Goal: Task Accomplishment & Management: Manage account settings

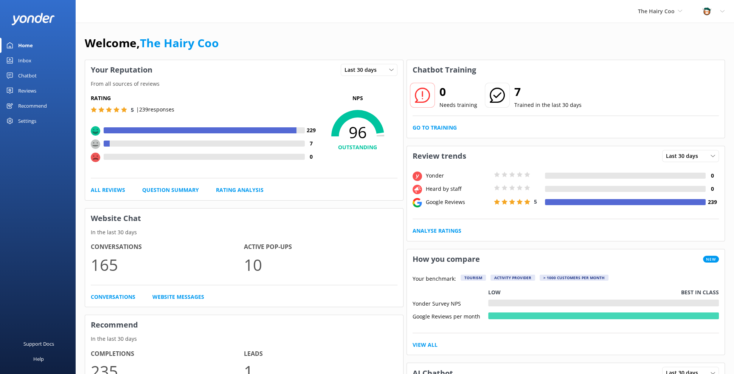
click at [30, 87] on div "Reviews" at bounding box center [27, 90] width 18 height 15
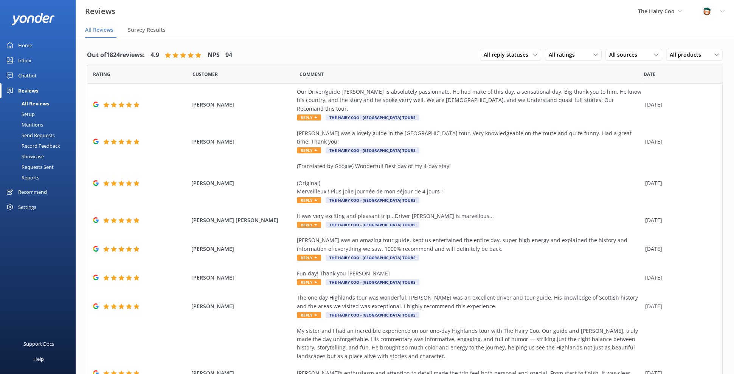
click at [34, 125] on div "Mentions" at bounding box center [24, 124] width 39 height 11
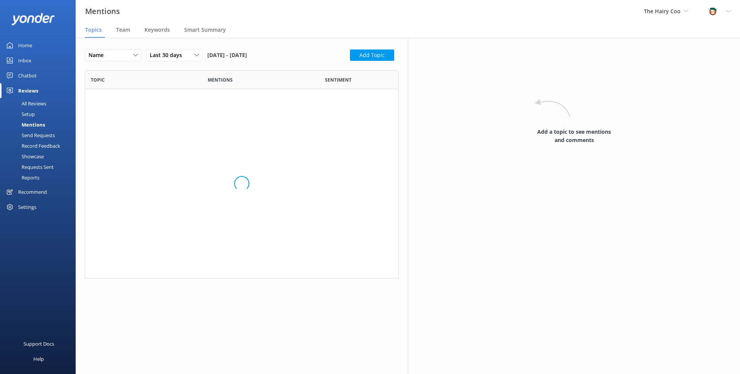
scroll to position [202, 308]
click at [126, 34] on div "Team" at bounding box center [124, 30] width 17 height 15
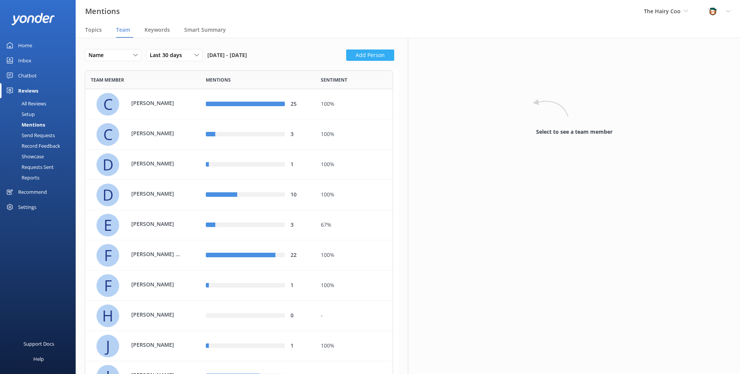
click at [363, 52] on button "Add Person" at bounding box center [370, 55] width 48 height 11
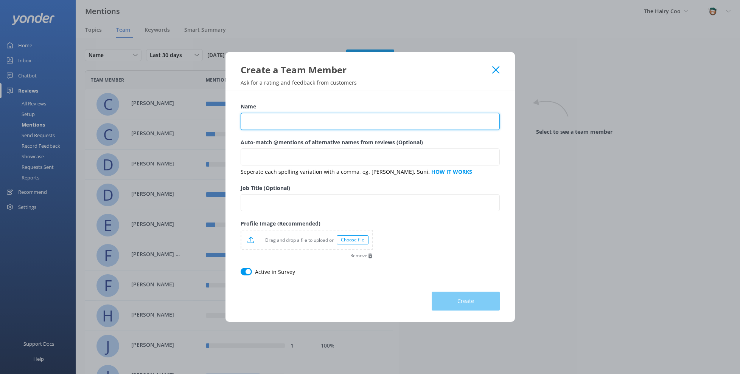
click at [297, 120] on input "Name" at bounding box center [369, 121] width 259 height 17
type input "[PERSON_NAME]"
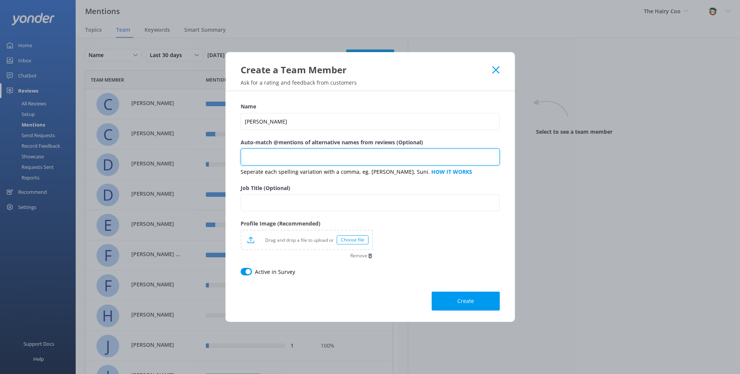
click at [280, 154] on input "Auto-match @mentions of alternative names from reviews (Optional)" at bounding box center [369, 157] width 259 height 17
type input "[PERSON_NAME], [PERSON_NAME], [PERSON_NAME], Lusie"
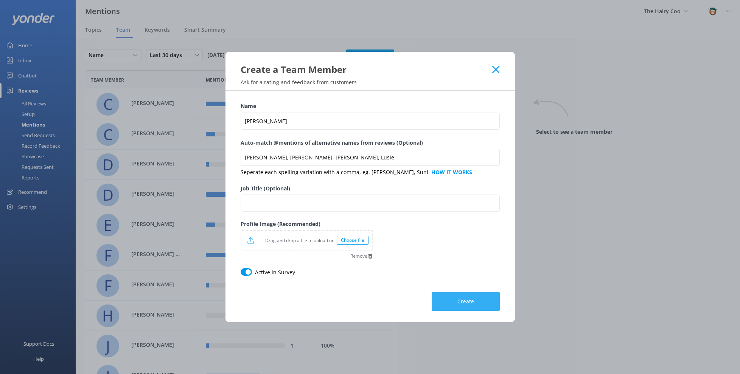
click at [447, 300] on button "Create" at bounding box center [465, 301] width 68 height 19
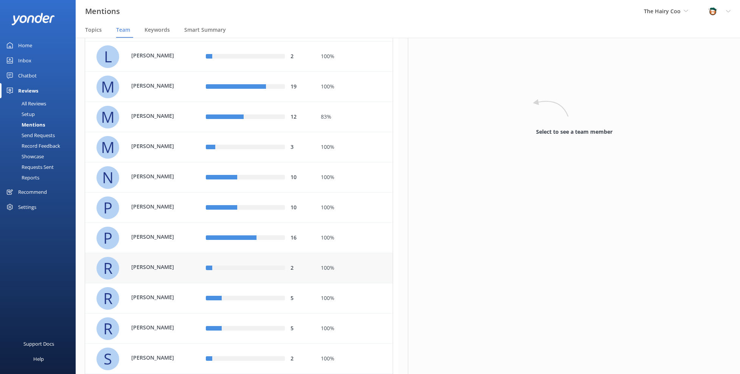
scroll to position [524, 0]
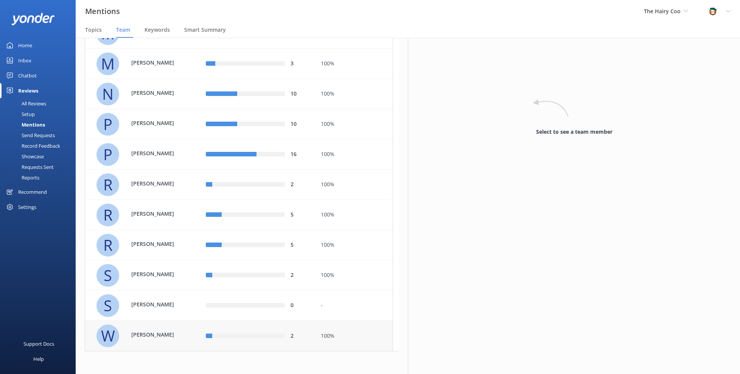
click at [159, 337] on p "[PERSON_NAME]" at bounding box center [155, 335] width 49 height 8
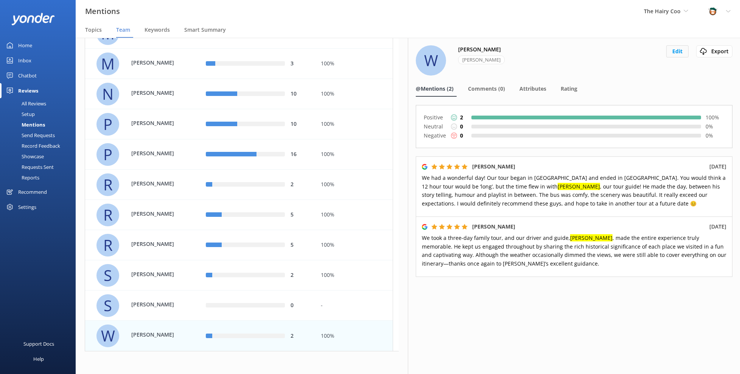
click at [682, 54] on button "Edit" at bounding box center [677, 51] width 22 height 12
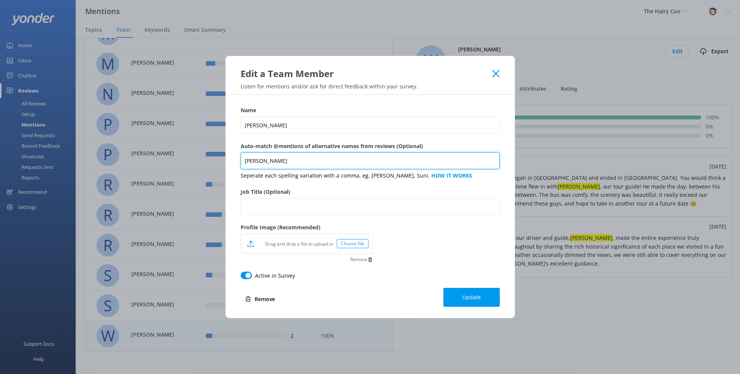
click at [275, 157] on input "[PERSON_NAME]" at bounding box center [369, 160] width 259 height 17
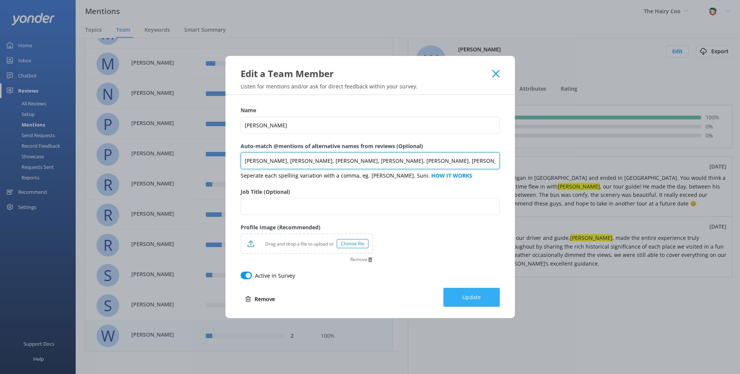
type input "[PERSON_NAME], [PERSON_NAME], [PERSON_NAME], [PERSON_NAME], [PERSON_NAME], [PER…"
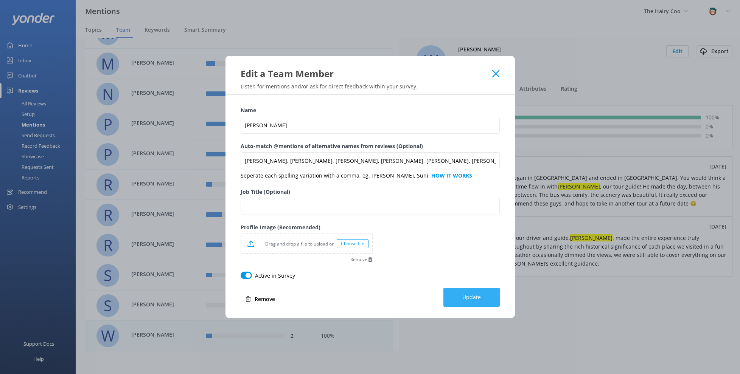
click at [467, 295] on span "Update" at bounding box center [471, 298] width 19 height 8
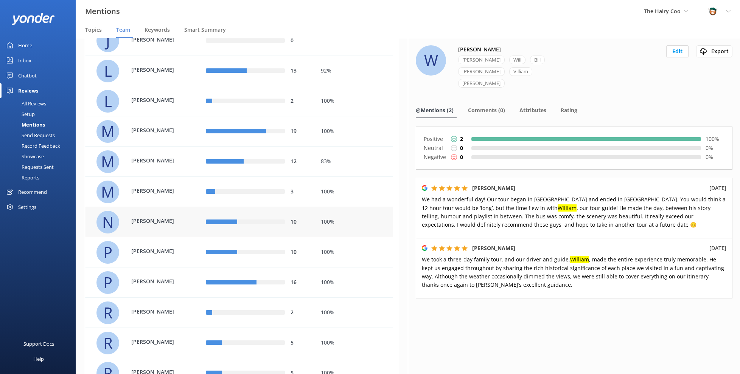
scroll to position [524, 0]
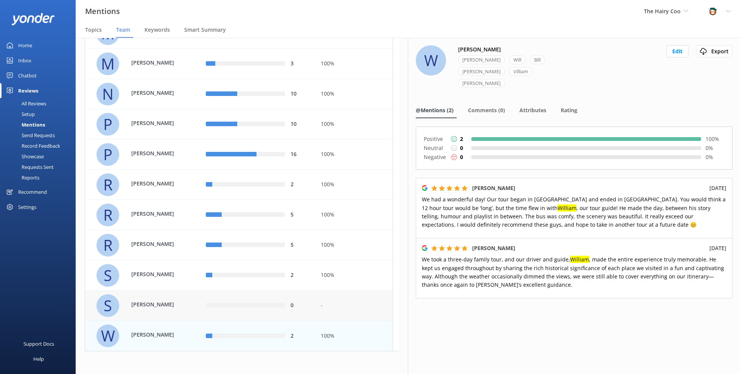
click at [177, 311] on div "S [PERSON_NAME]" at bounding box center [145, 306] width 98 height 23
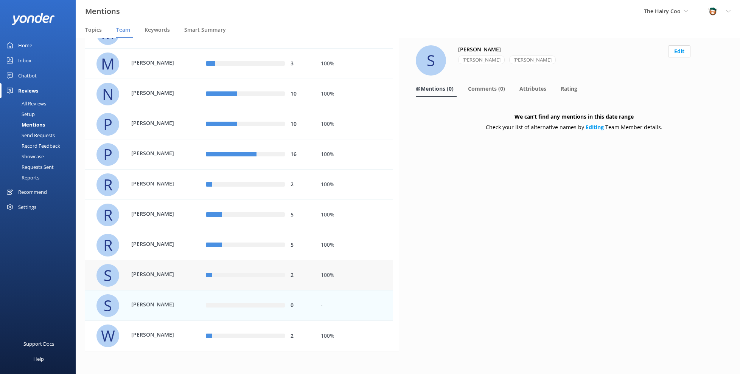
click at [163, 277] on p "[PERSON_NAME]" at bounding box center [155, 274] width 49 height 8
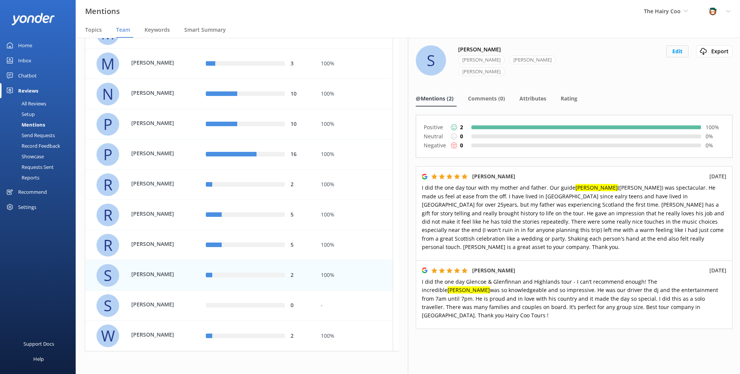
click at [669, 52] on button "Edit" at bounding box center [677, 51] width 22 height 12
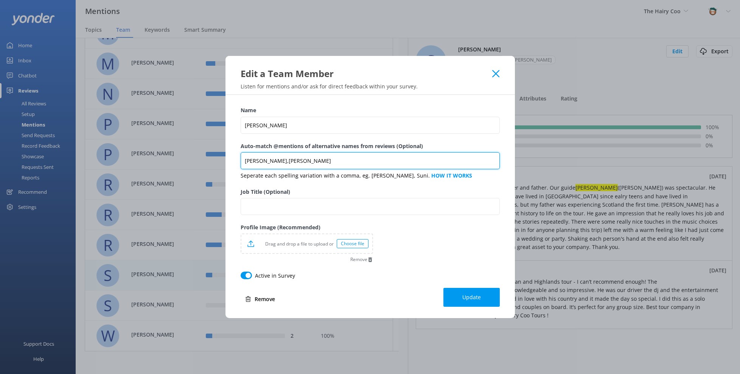
click at [322, 158] on input "[PERSON_NAME],[PERSON_NAME]" at bounding box center [369, 160] width 259 height 17
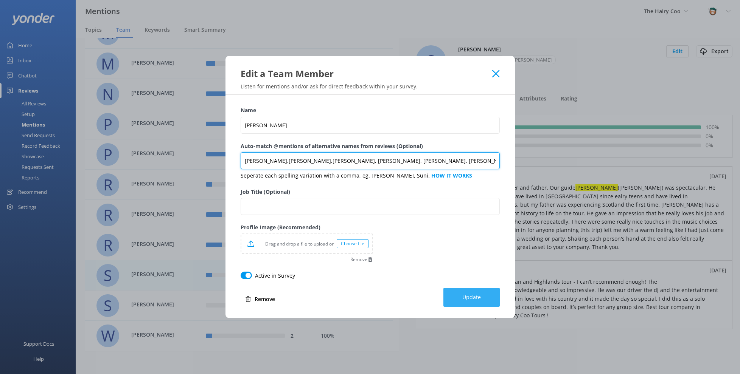
type input "[PERSON_NAME],[PERSON_NAME],[PERSON_NAME], [PERSON_NAME], [PERSON_NAME], [PERSO…"
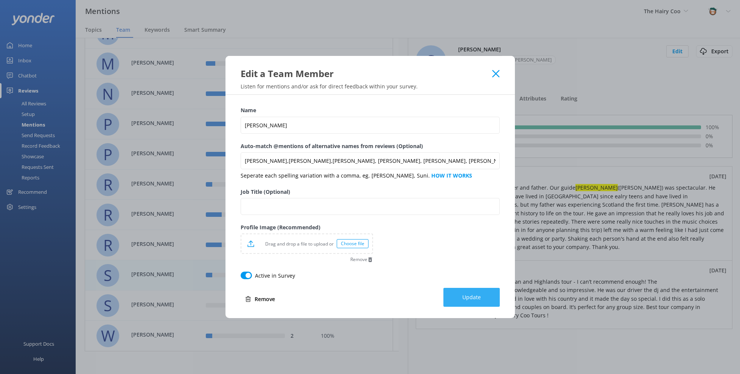
click at [479, 293] on button "Update" at bounding box center [471, 297] width 56 height 19
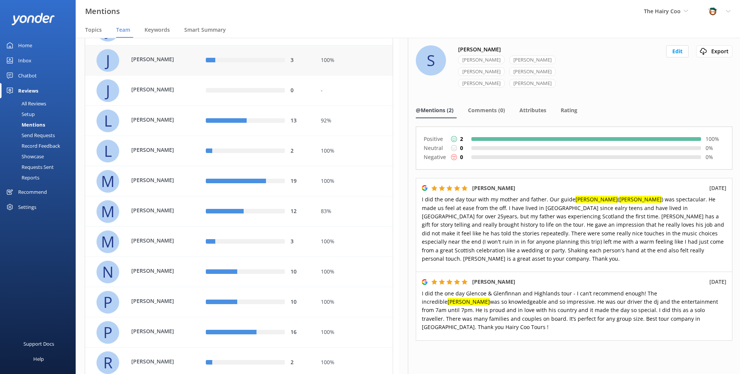
scroll to position [146, 0]
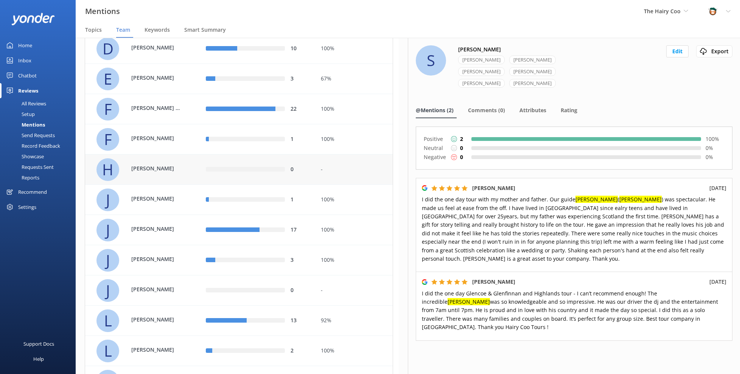
click at [151, 171] on p "[PERSON_NAME]" at bounding box center [155, 168] width 49 height 8
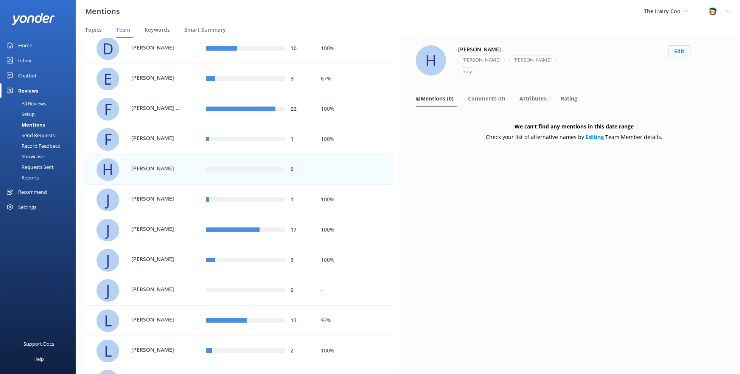
click at [680, 50] on button "Edit" at bounding box center [679, 51] width 22 height 12
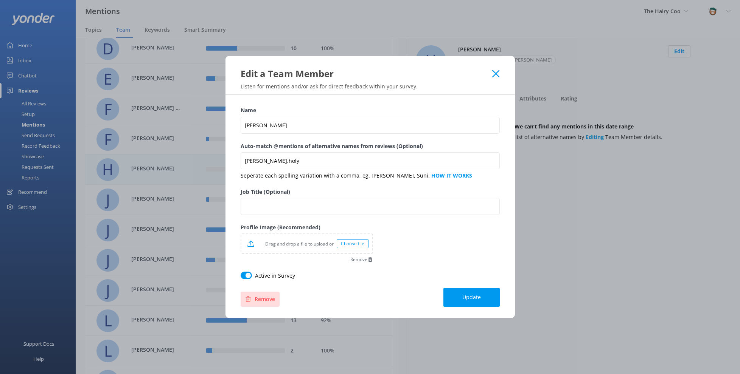
click at [245, 297] on icon at bounding box center [248, 299] width 6 height 6
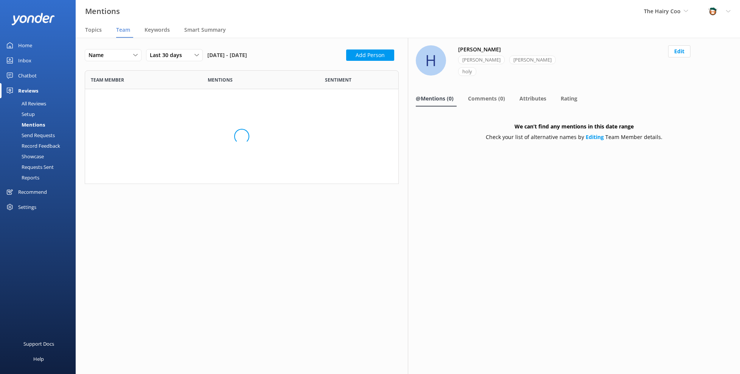
scroll to position [770, 302]
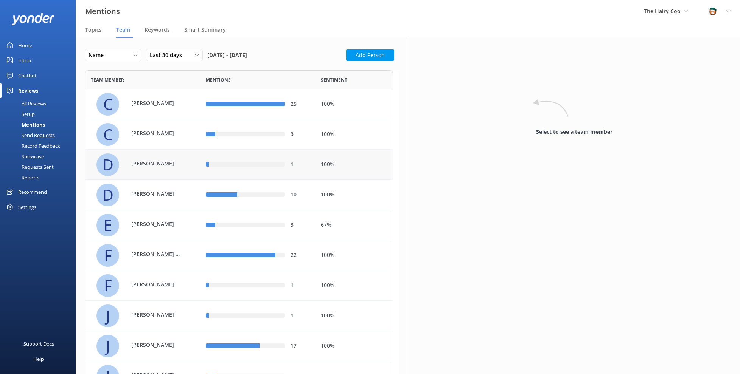
click at [164, 171] on div "D [PERSON_NAME]" at bounding box center [145, 165] width 98 height 23
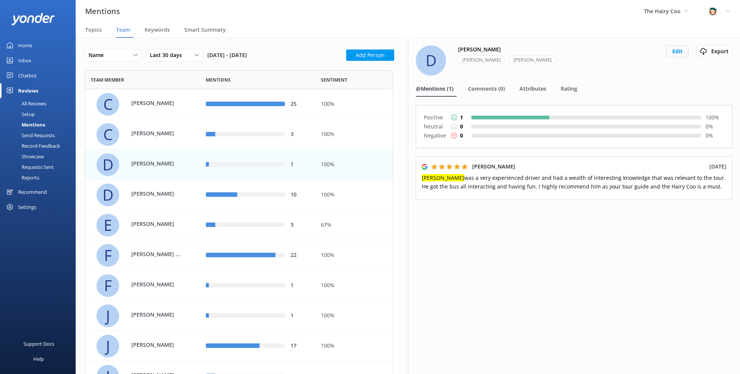
click at [675, 52] on button "Edit" at bounding box center [677, 51] width 22 height 12
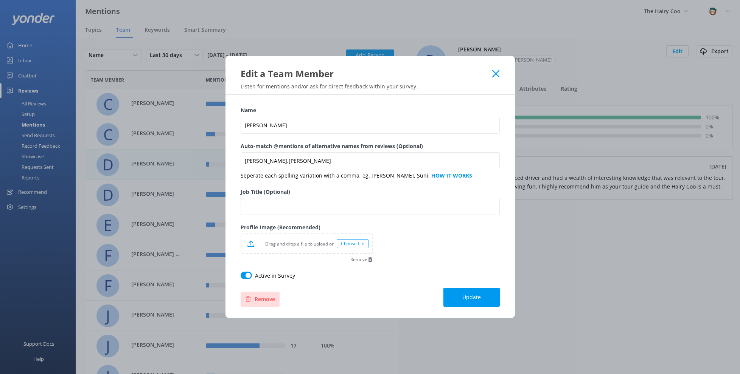
click at [247, 300] on use at bounding box center [247, 299] width 5 height 6
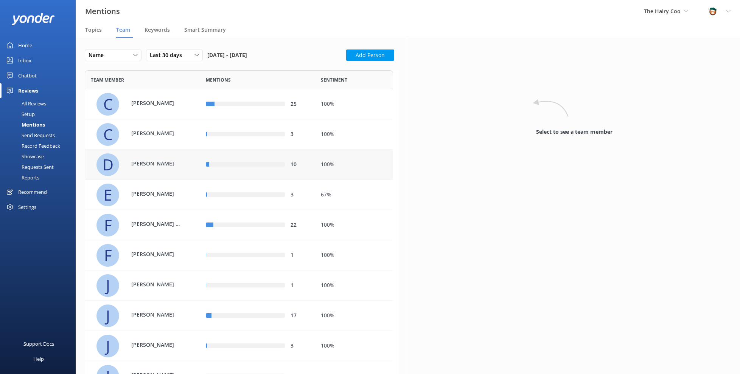
scroll to position [739, 302]
click at [152, 261] on div "F [PERSON_NAME]" at bounding box center [145, 255] width 98 height 23
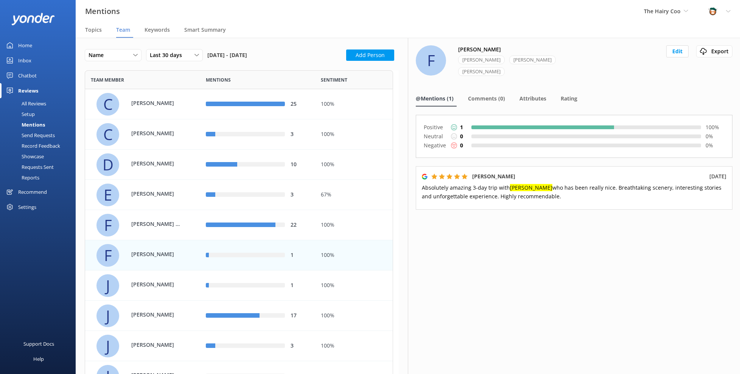
click at [665, 51] on div "F [PERSON_NAME] [PERSON_NAME] [PERSON_NAME] Edit Export Export CSV" at bounding box center [574, 65] width 317 height 40
click at [668, 51] on button "Edit" at bounding box center [677, 51] width 22 height 12
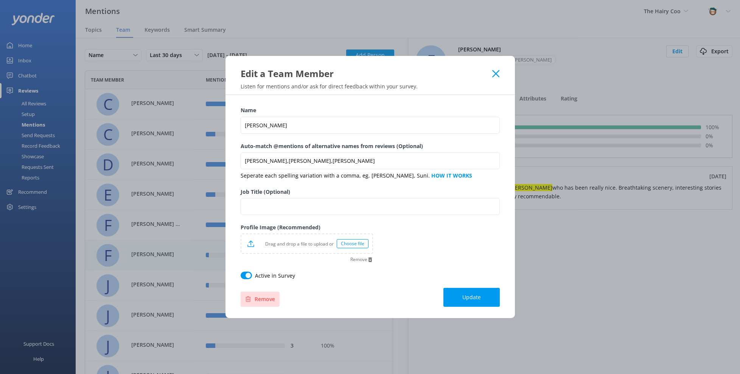
click at [248, 303] on button "Remove" at bounding box center [259, 299] width 39 height 15
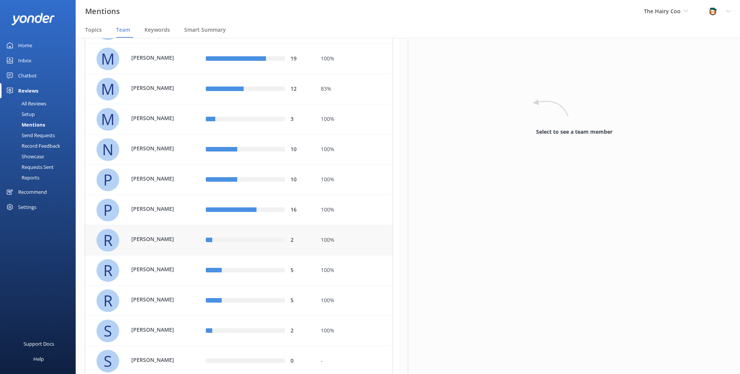
scroll to position [434, 0]
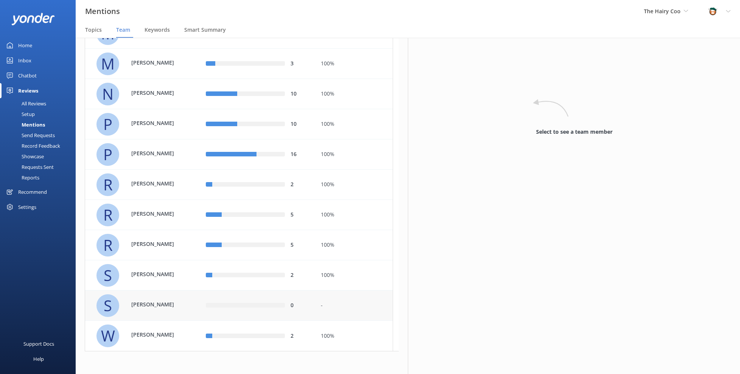
click at [151, 301] on p "[PERSON_NAME]" at bounding box center [155, 305] width 49 height 8
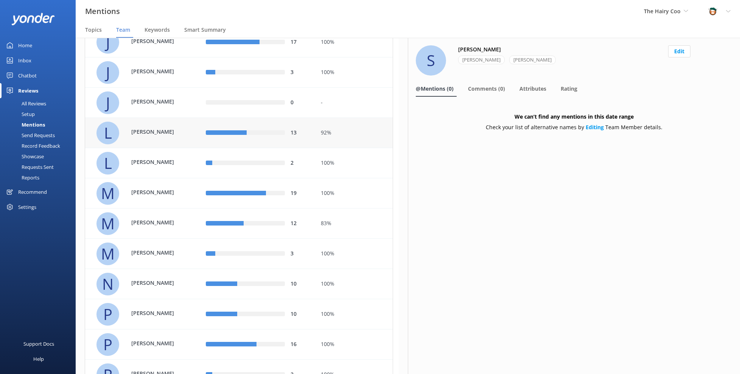
scroll to position [118, 0]
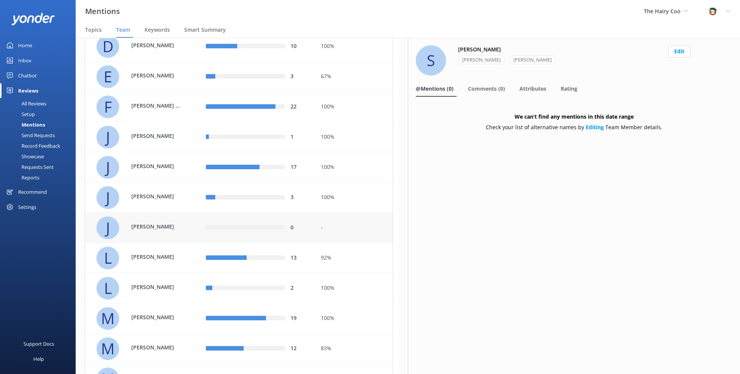
click at [147, 236] on div "J [PERSON_NAME]" at bounding box center [145, 228] width 98 height 23
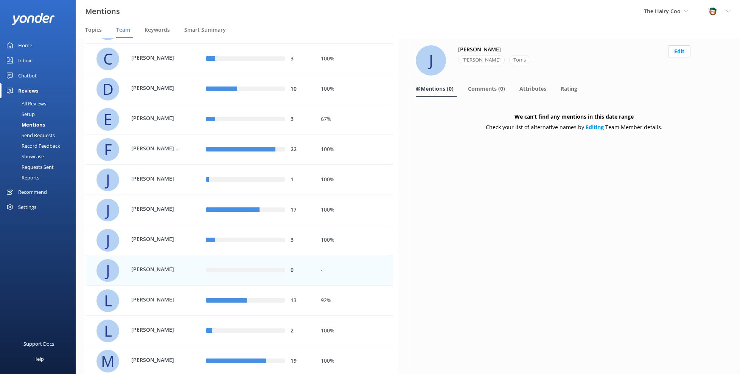
scroll to position [56, 0]
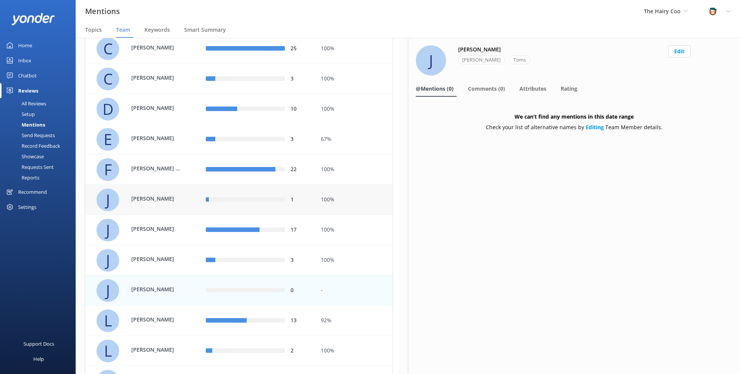
click at [153, 203] on div "[PERSON_NAME]" at bounding box center [152, 200] width 57 height 10
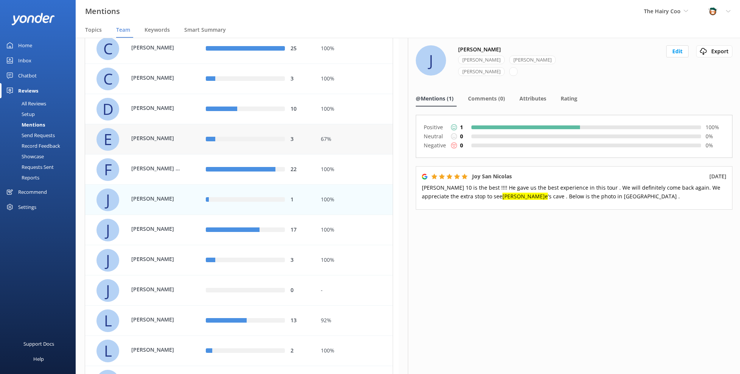
click at [157, 138] on p "[PERSON_NAME]" at bounding box center [155, 138] width 49 height 8
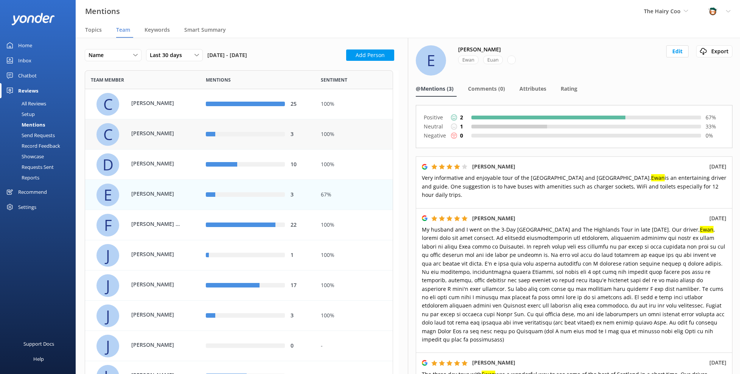
click at [172, 137] on p "[PERSON_NAME]" at bounding box center [155, 133] width 49 height 8
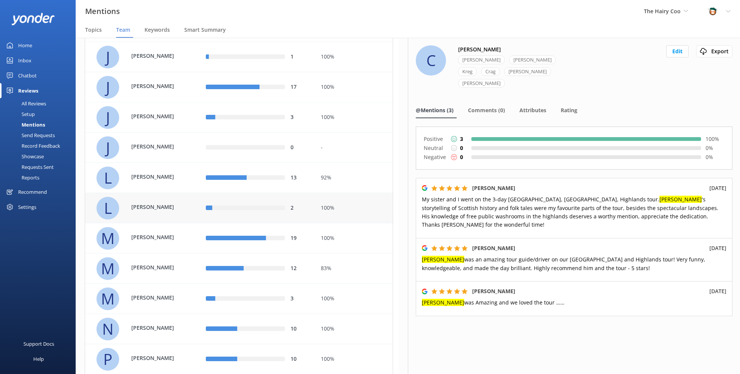
scroll to position [252, 0]
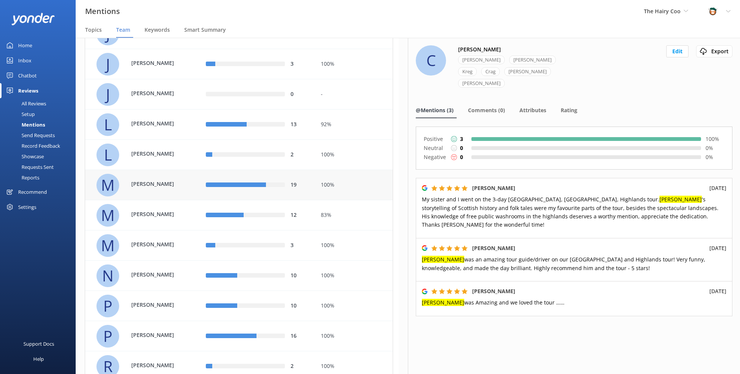
click at [156, 186] on p "[PERSON_NAME]" at bounding box center [155, 184] width 49 height 8
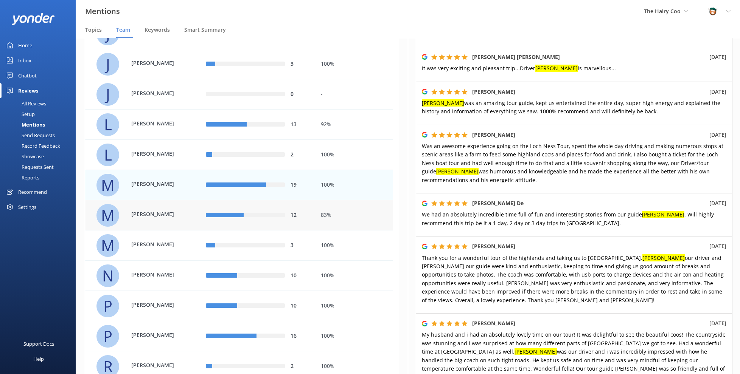
scroll to position [19, 0]
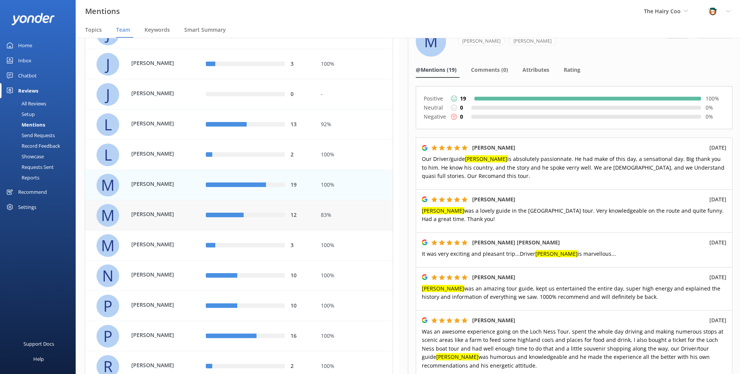
click at [168, 208] on div "M [PERSON_NAME]" at bounding box center [145, 215] width 98 height 23
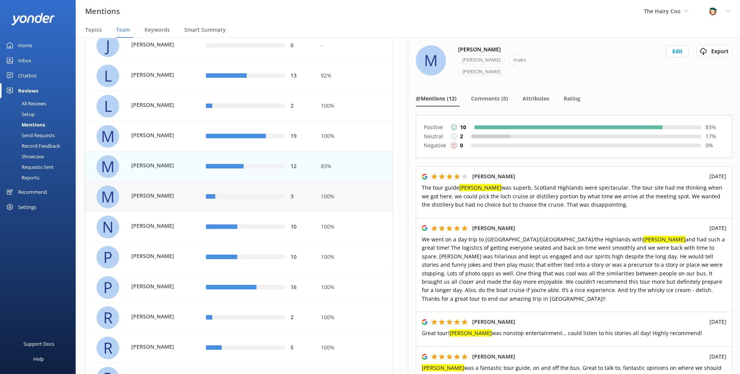
scroll to position [315, 0]
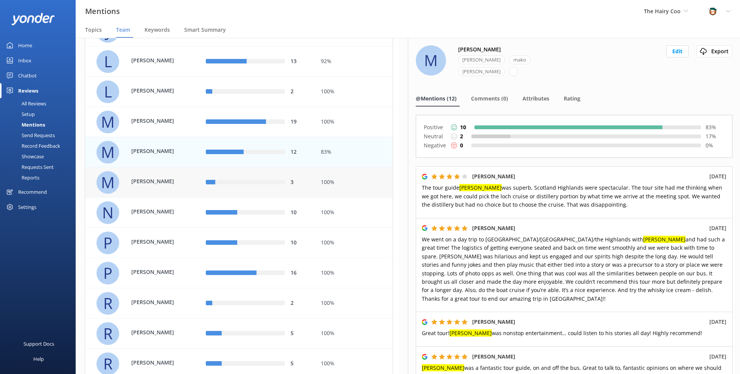
click at [162, 183] on p "[PERSON_NAME]" at bounding box center [155, 181] width 49 height 8
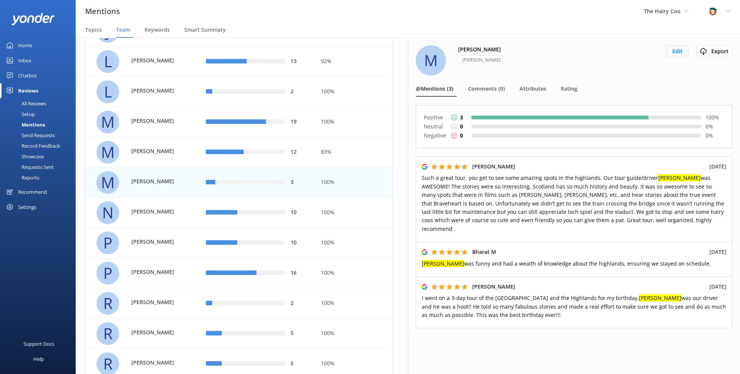
click at [677, 53] on button "Edit" at bounding box center [677, 51] width 22 height 12
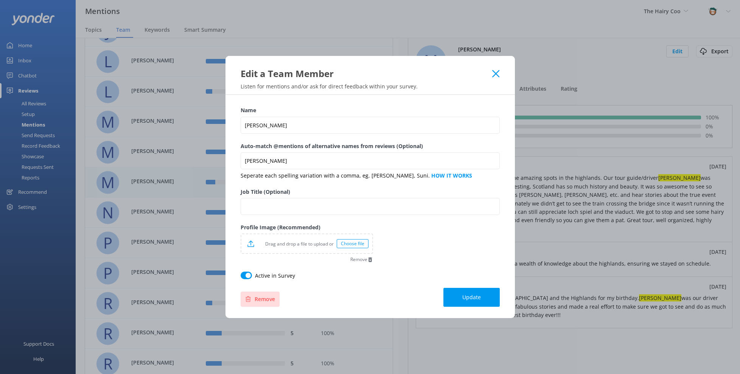
click at [249, 295] on button "Remove" at bounding box center [259, 299] width 39 height 15
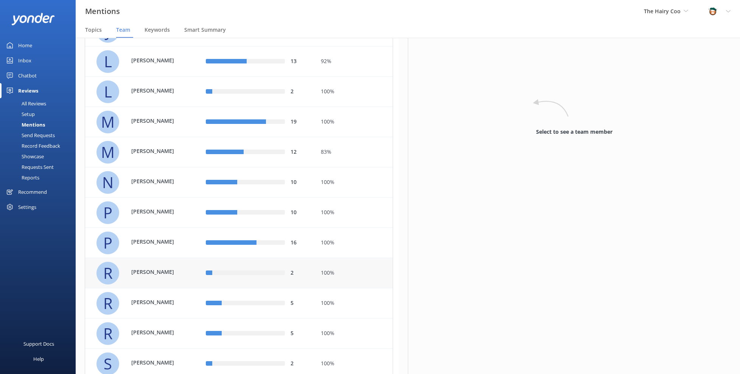
scroll to position [403, 0]
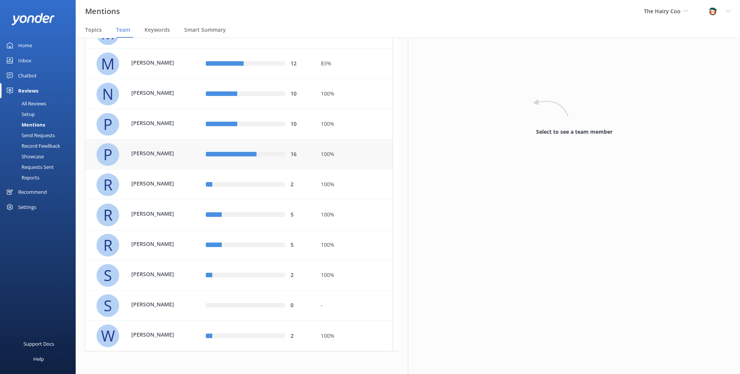
click at [166, 157] on p "[PERSON_NAME]" at bounding box center [155, 153] width 49 height 8
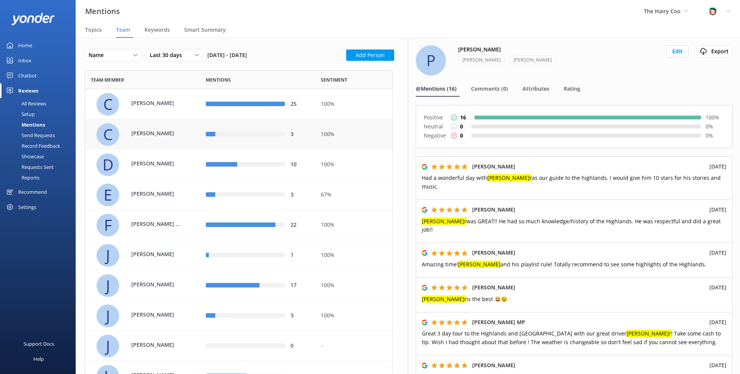
click at [155, 134] on p "[PERSON_NAME]" at bounding box center [155, 133] width 49 height 8
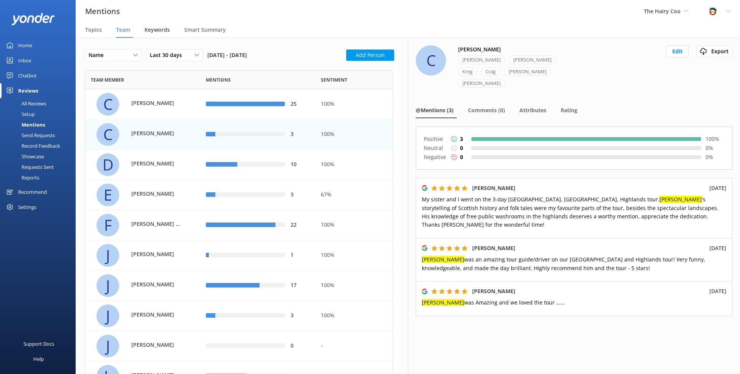
click at [151, 30] on span "Keywords" at bounding box center [156, 30] width 25 height 8
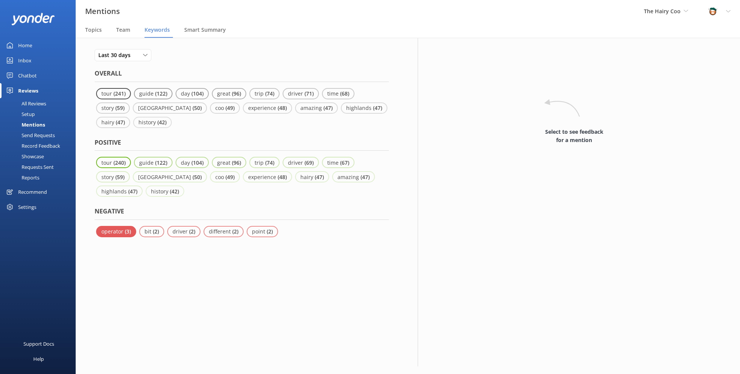
click at [114, 233] on p "operator" at bounding box center [112, 231] width 23 height 7
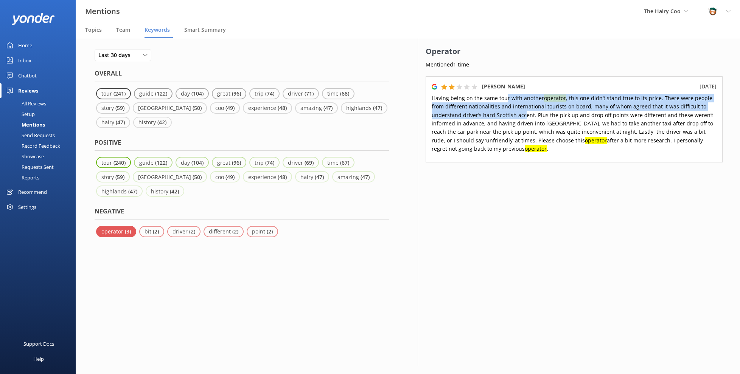
drag, startPoint x: 504, startPoint y: 99, endPoint x: 522, endPoint y: 117, distance: 25.7
click at [522, 116] on p "Having being on the same tour with another operator , this one didn’t stand tru…" at bounding box center [573, 123] width 285 height 59
click at [523, 117] on p "Having being on the same tour with another operator , this one didn’t stand tru…" at bounding box center [573, 123] width 285 height 59
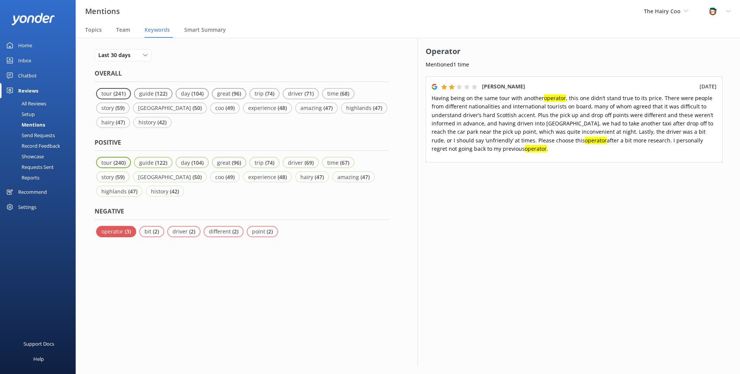
click at [519, 130] on p "Having being on the same tour with another operator , this one didn’t stand tru…" at bounding box center [573, 123] width 285 height 59
click at [146, 230] on p "bit" at bounding box center [148, 231] width 8 height 7
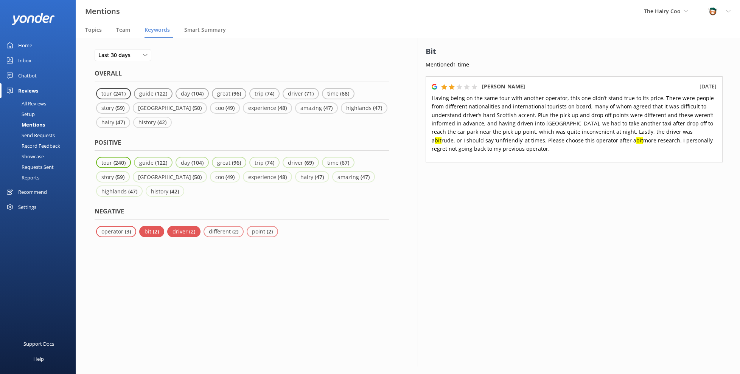
click at [186, 233] on p "driver" at bounding box center [180, 231] width 17 height 7
click at [219, 232] on p "different" at bounding box center [220, 231] width 23 height 7
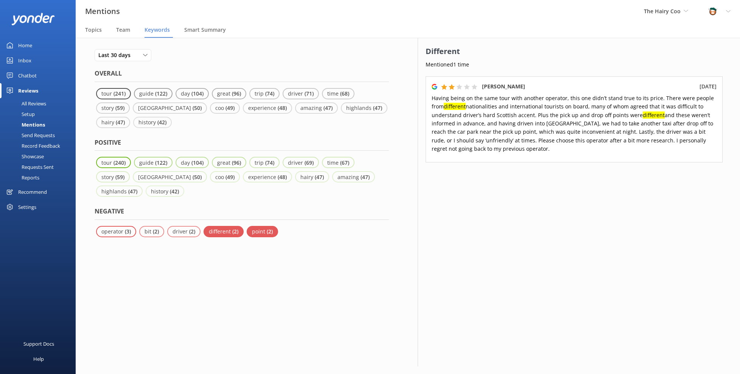
click at [248, 232] on div "point ( 2 )" at bounding box center [262, 231] width 31 height 11
click at [125, 232] on p "( 3 )" at bounding box center [128, 231] width 6 height 7
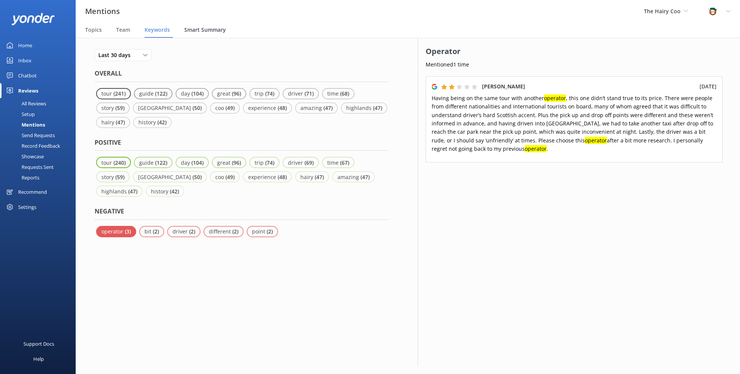
click at [209, 28] on span "Smart Summary" at bounding box center [205, 30] width 42 height 8
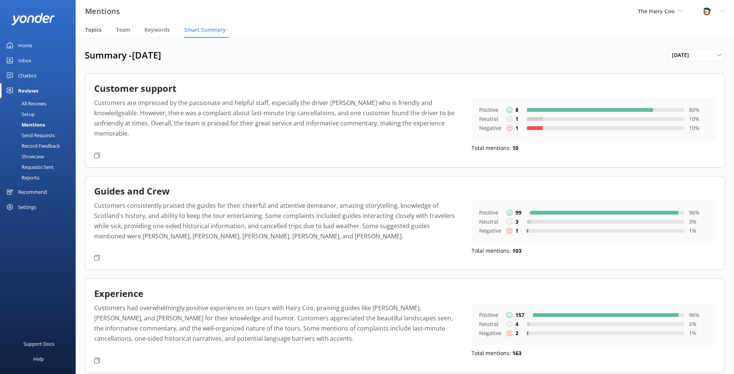
click at [101, 34] on div "Topics" at bounding box center [95, 30] width 20 height 15
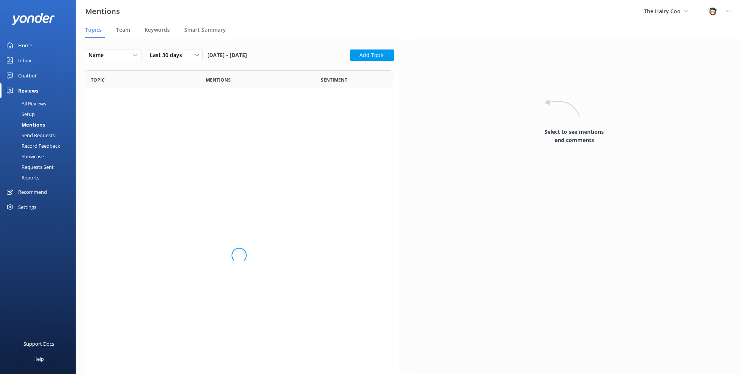
scroll to position [346, 302]
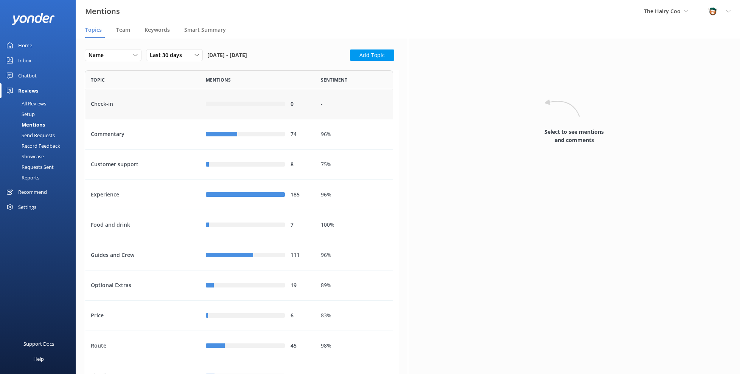
click at [126, 108] on div "Check-in" at bounding box center [142, 104] width 115 height 30
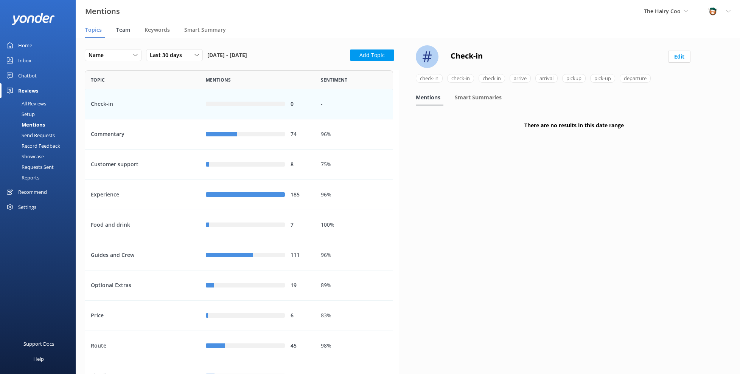
click at [129, 30] on span "Team" at bounding box center [123, 30] width 14 height 8
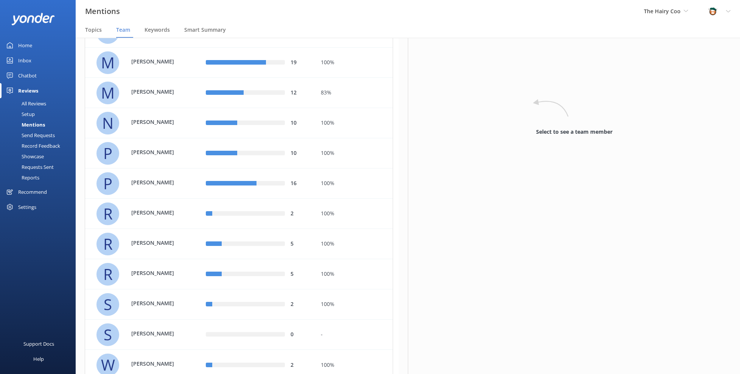
scroll to position [378, 0]
